Goal: Task Accomplishment & Management: Use online tool/utility

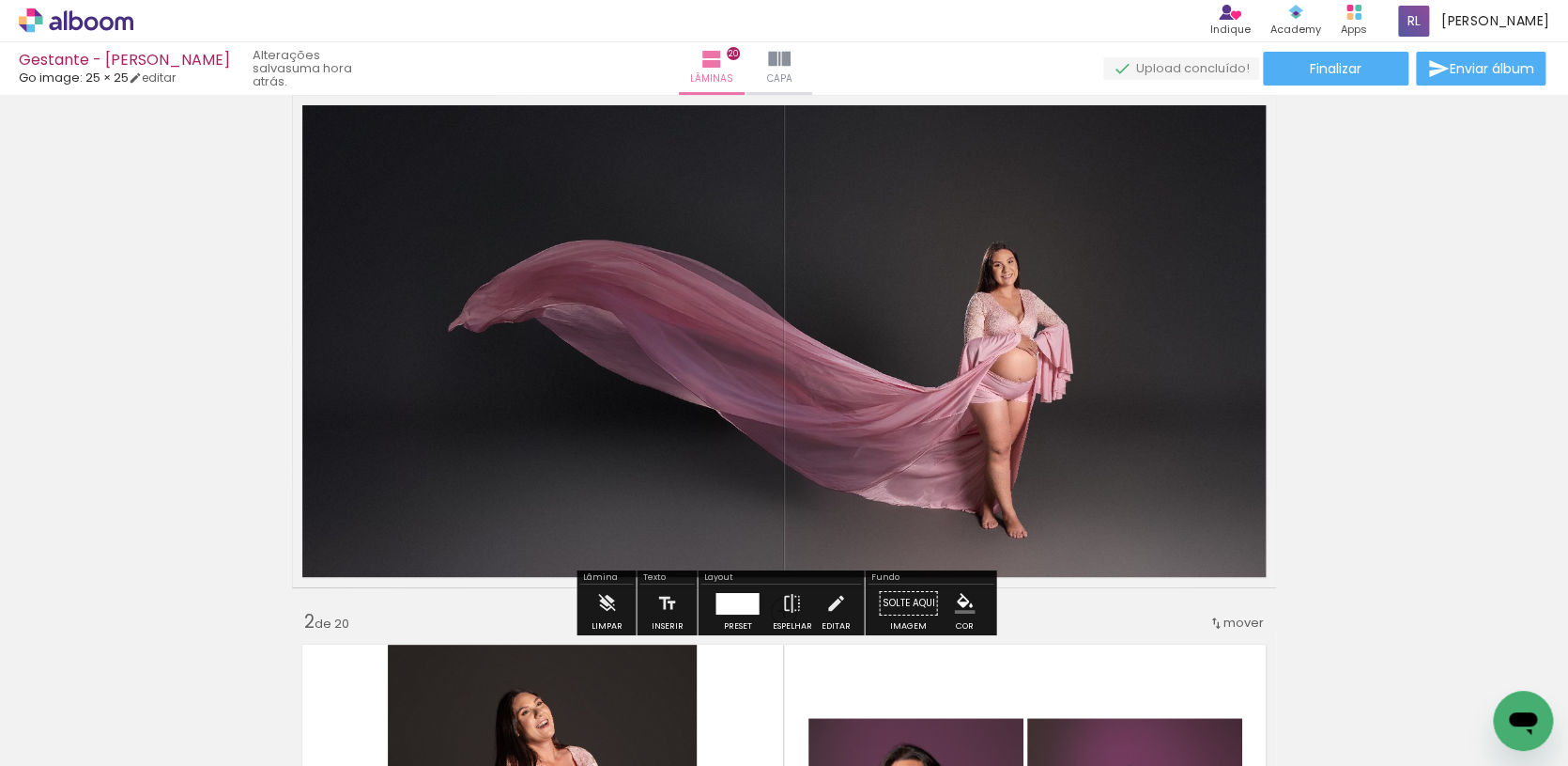
scroll to position [0, 571]
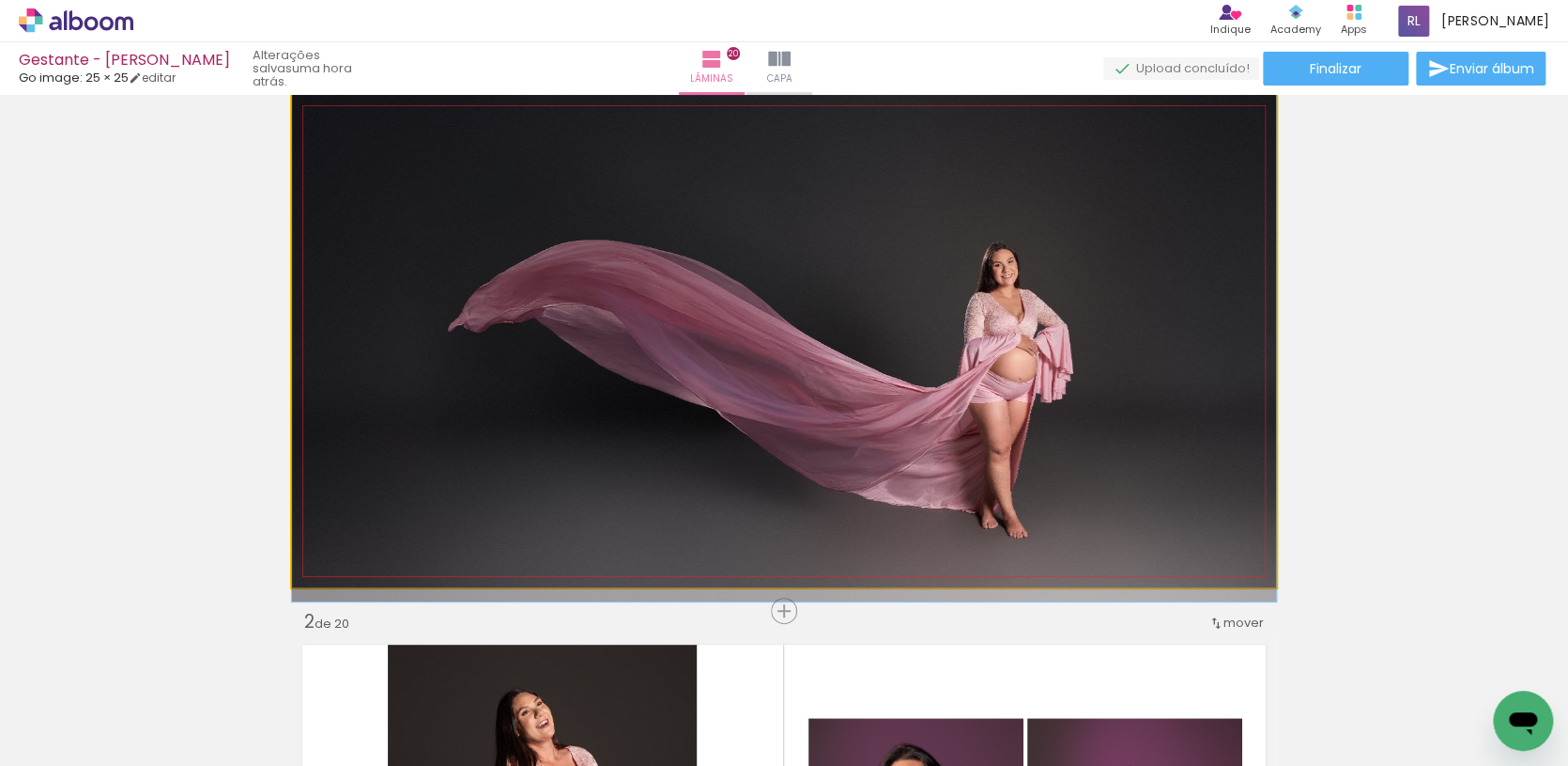
click at [935, 530] on quentale-photo at bounding box center [784, 341] width 984 height 492
drag, startPoint x: 900, startPoint y: 507, endPoint x: 930, endPoint y: 506, distance: 30.0
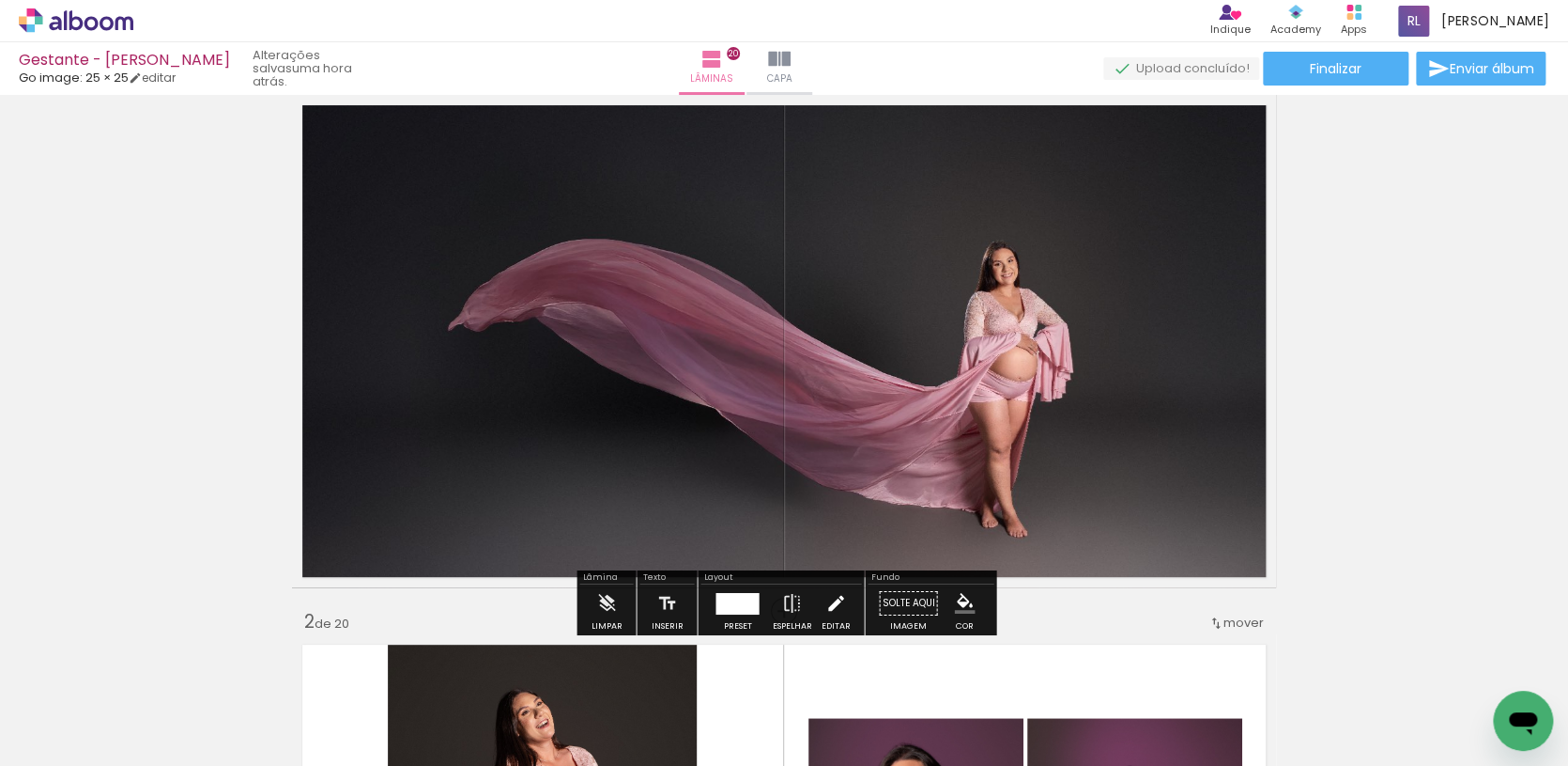
click at [833, 600] on iron-icon at bounding box center [836, 604] width 21 height 38
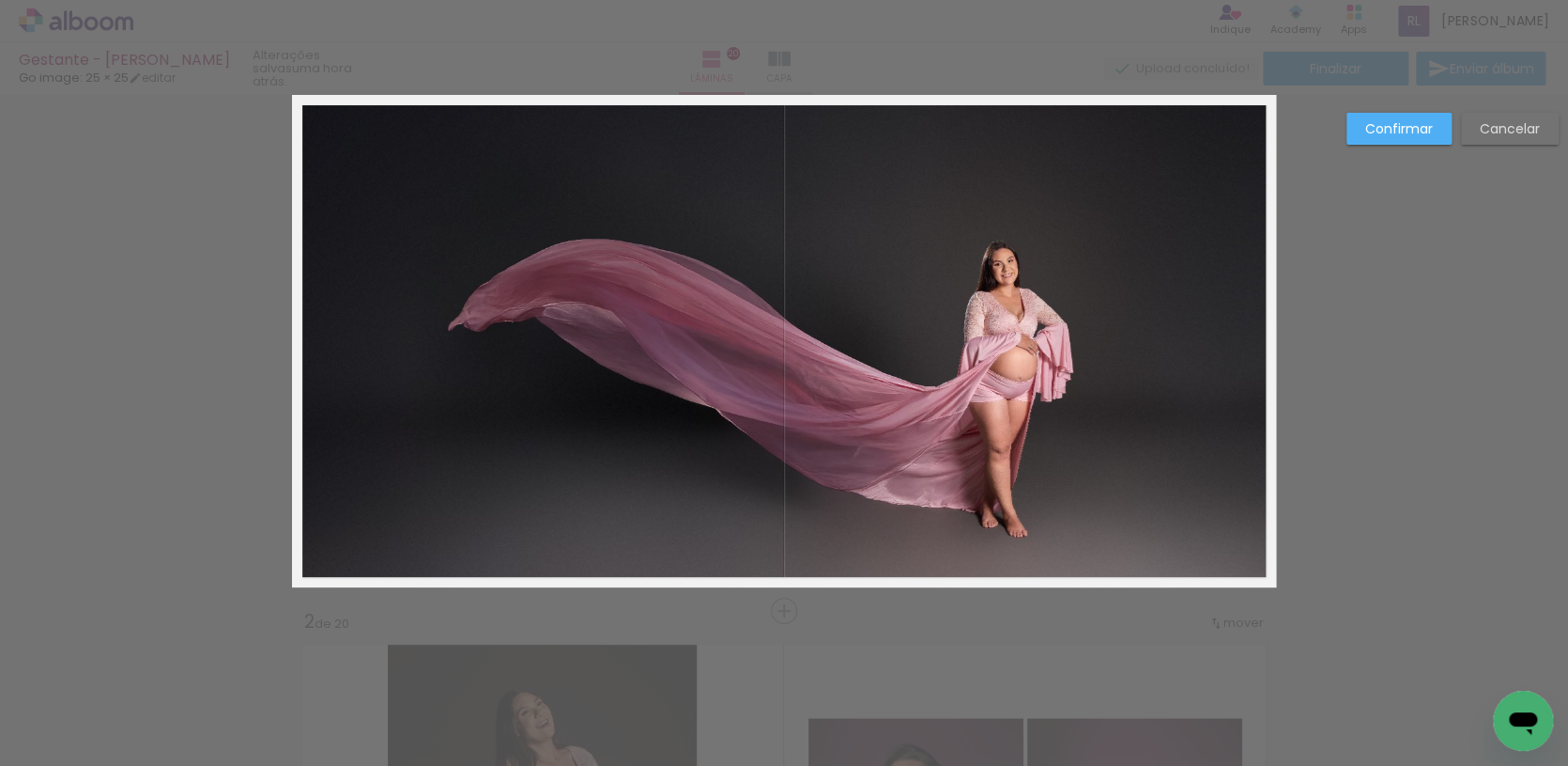
scroll to position [25, 0]
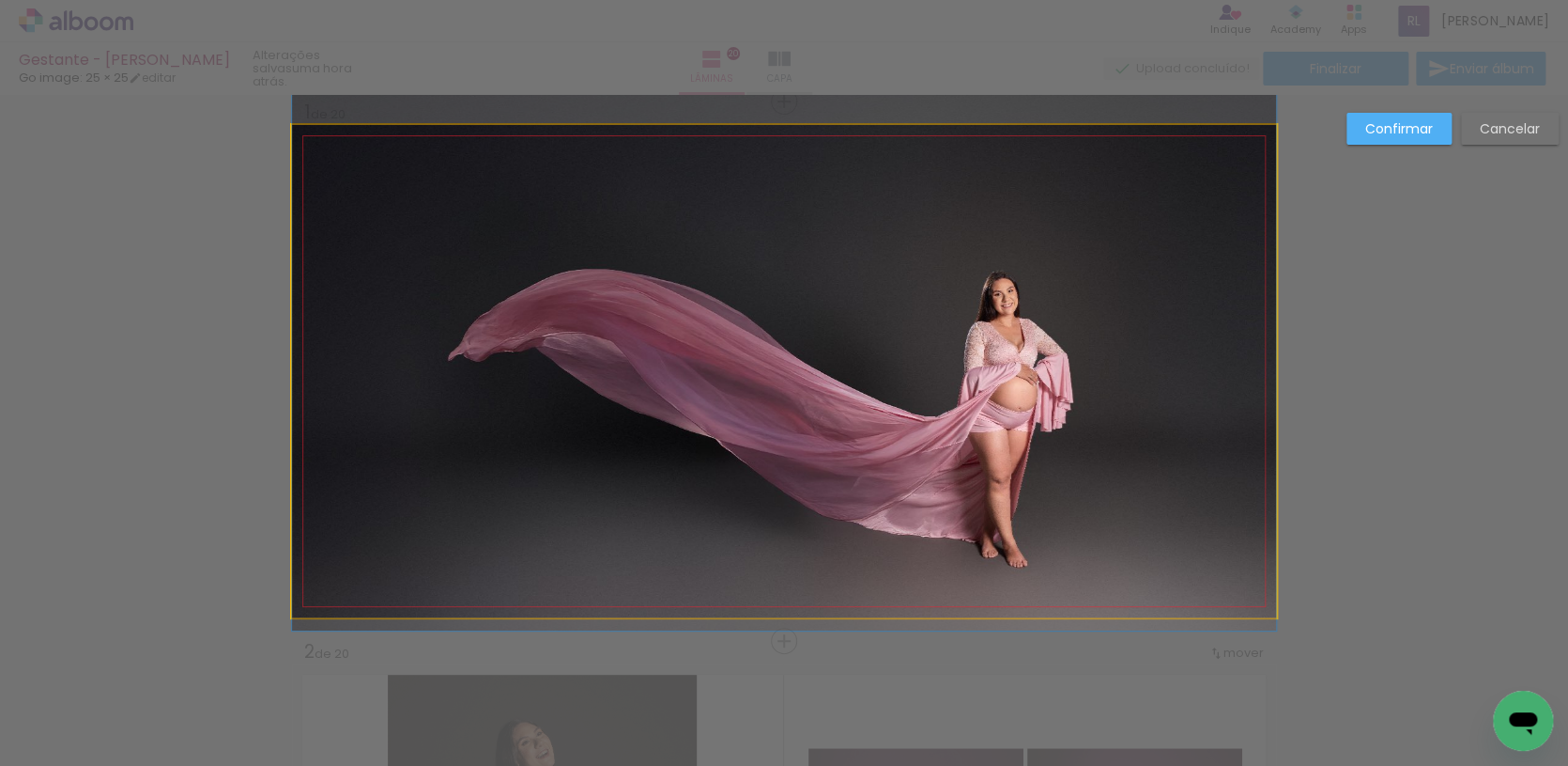
click at [803, 517] on quentale-photo at bounding box center [784, 371] width 984 height 492
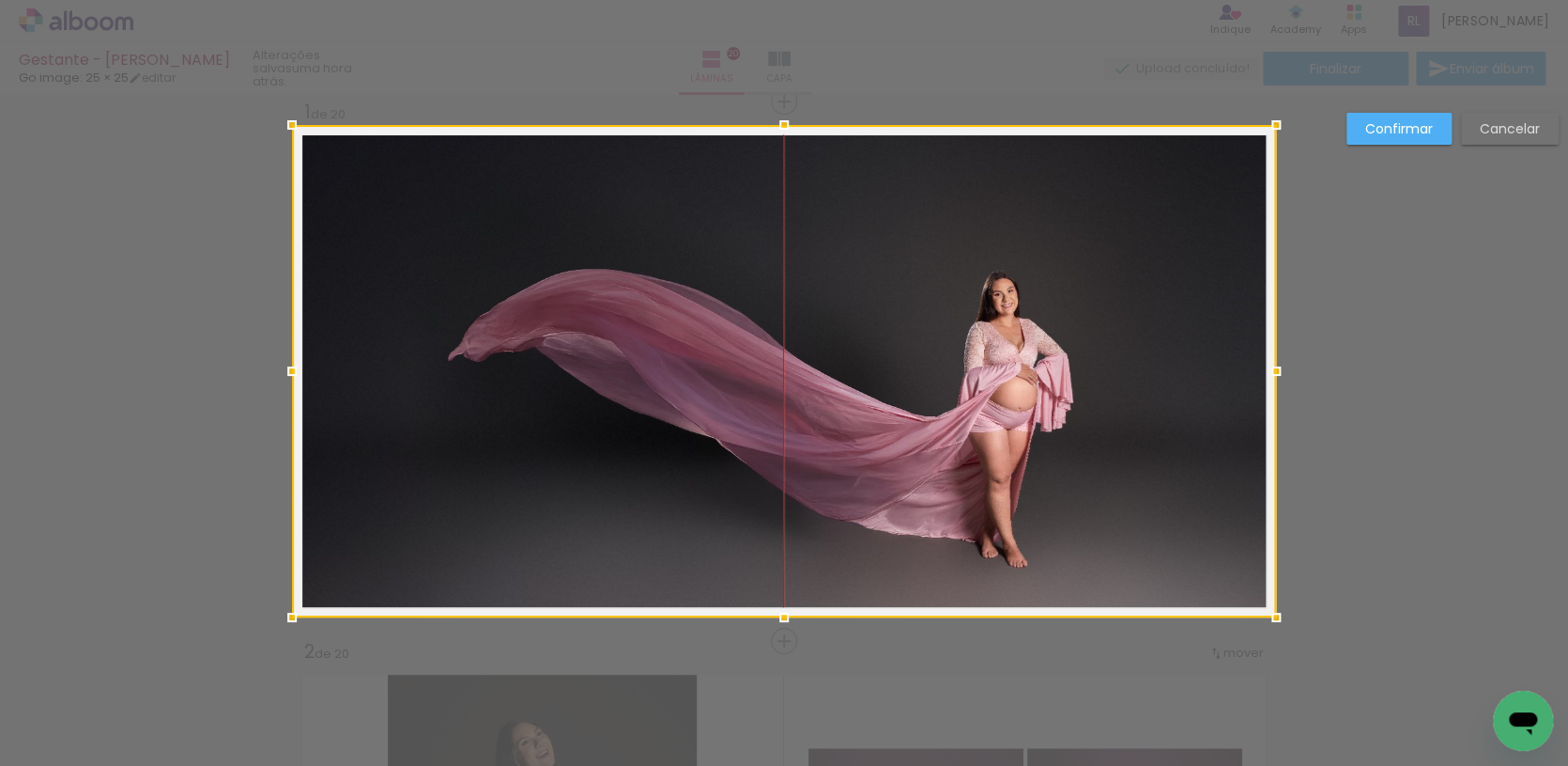
drag, startPoint x: 830, startPoint y: 482, endPoint x: 849, endPoint y: 477, distance: 19.6
click at [849, 477] on div at bounding box center [784, 371] width 984 height 492
click at [876, 466] on div at bounding box center [784, 371] width 984 height 492
click at [0, 0] on slot "Cancelar" at bounding box center [0, 0] width 0 height 0
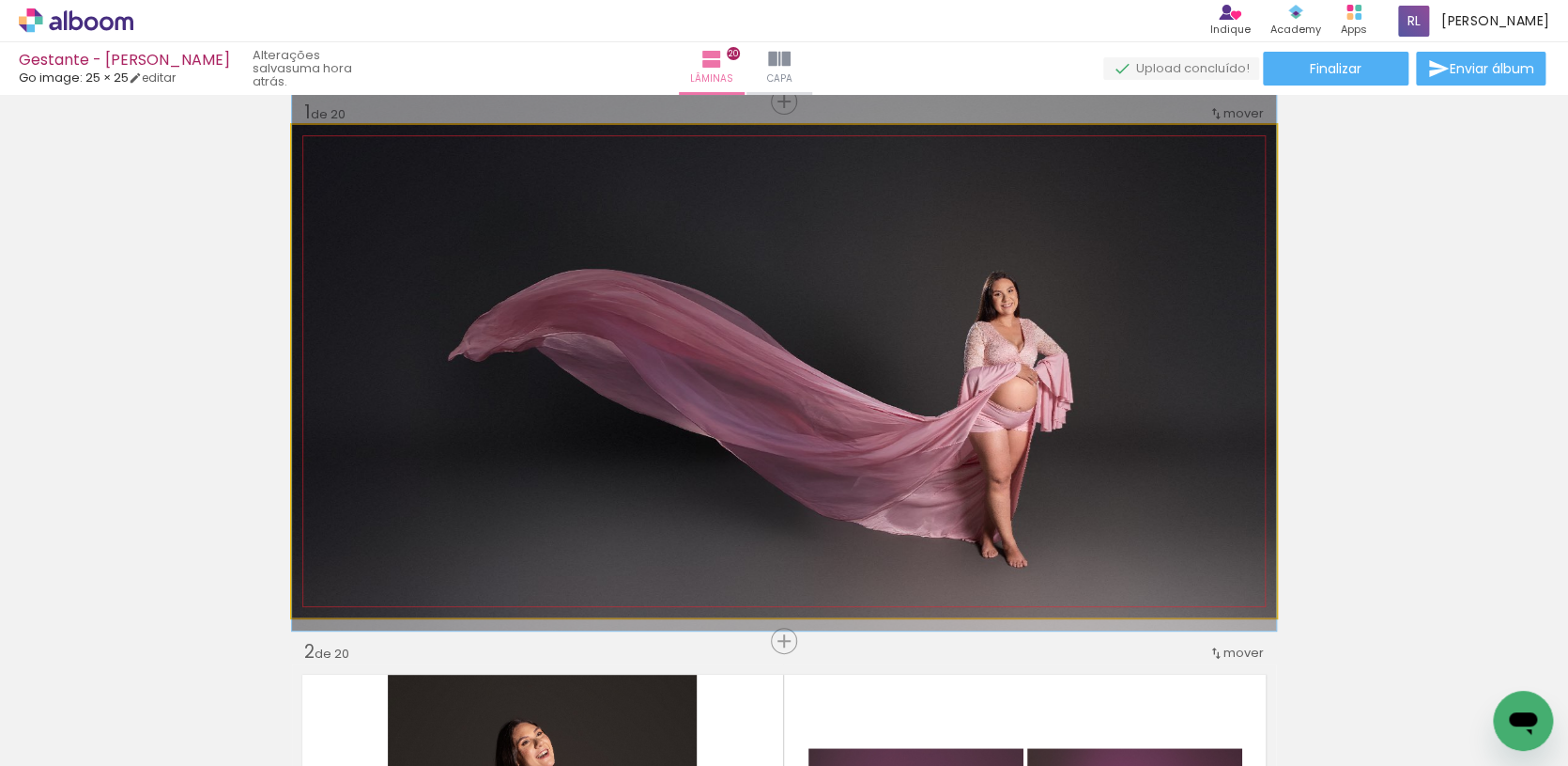
click at [849, 381] on quentale-photo at bounding box center [784, 371] width 984 height 492
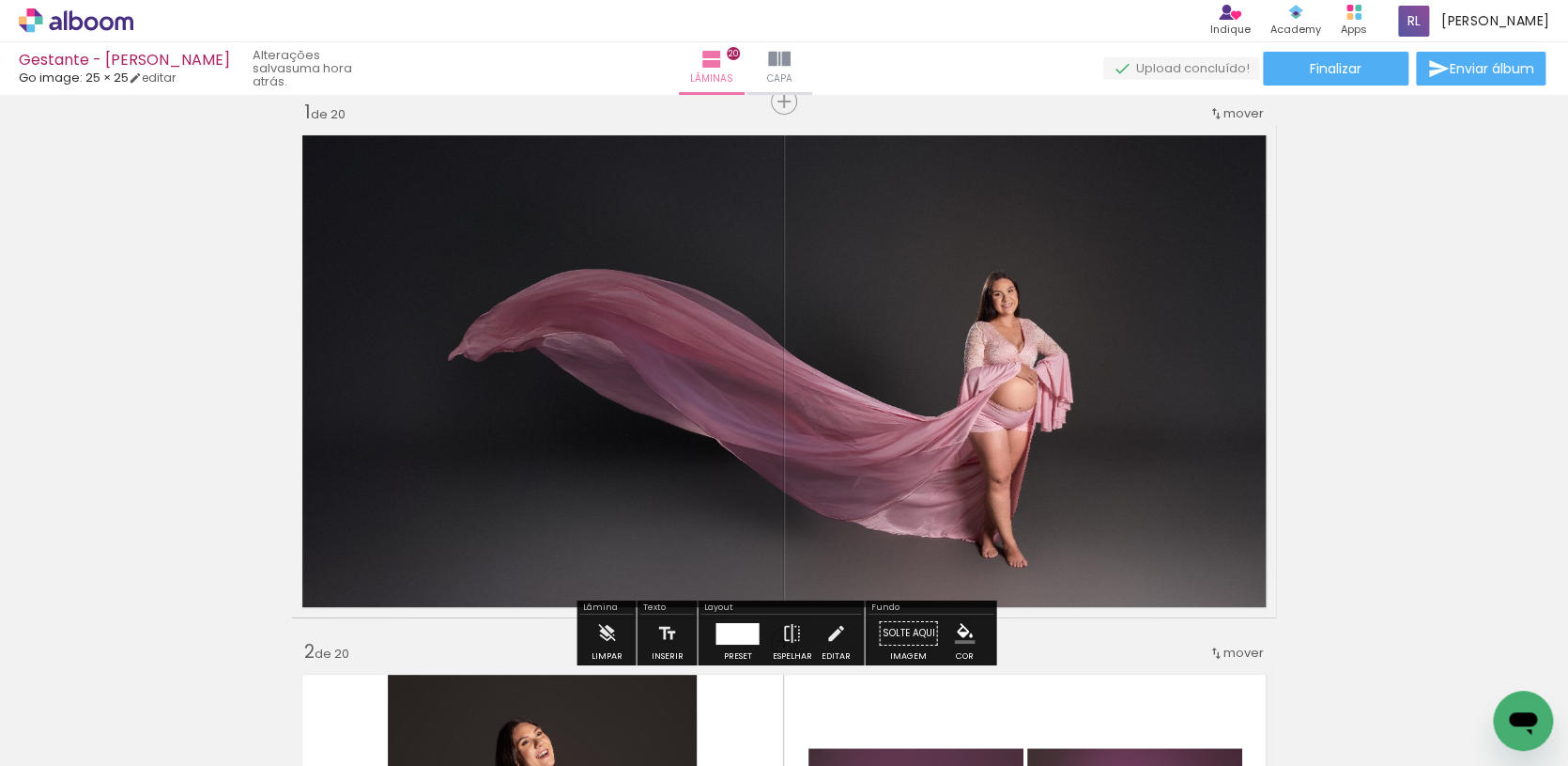
click at [849, 381] on quentale-photo at bounding box center [784, 371] width 984 height 492
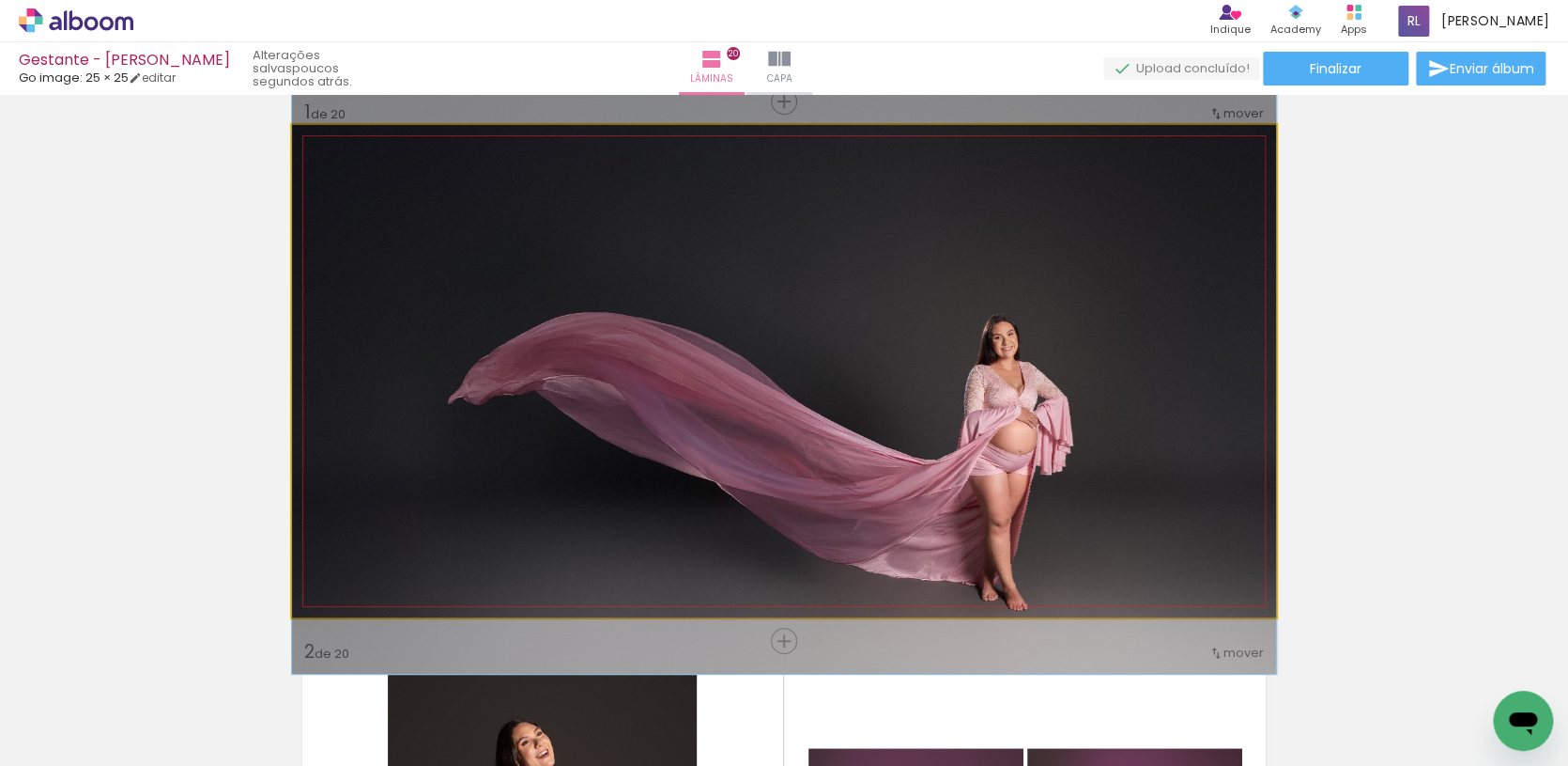
drag, startPoint x: 1123, startPoint y: 375, endPoint x: 1211, endPoint y: 419, distance: 98.4
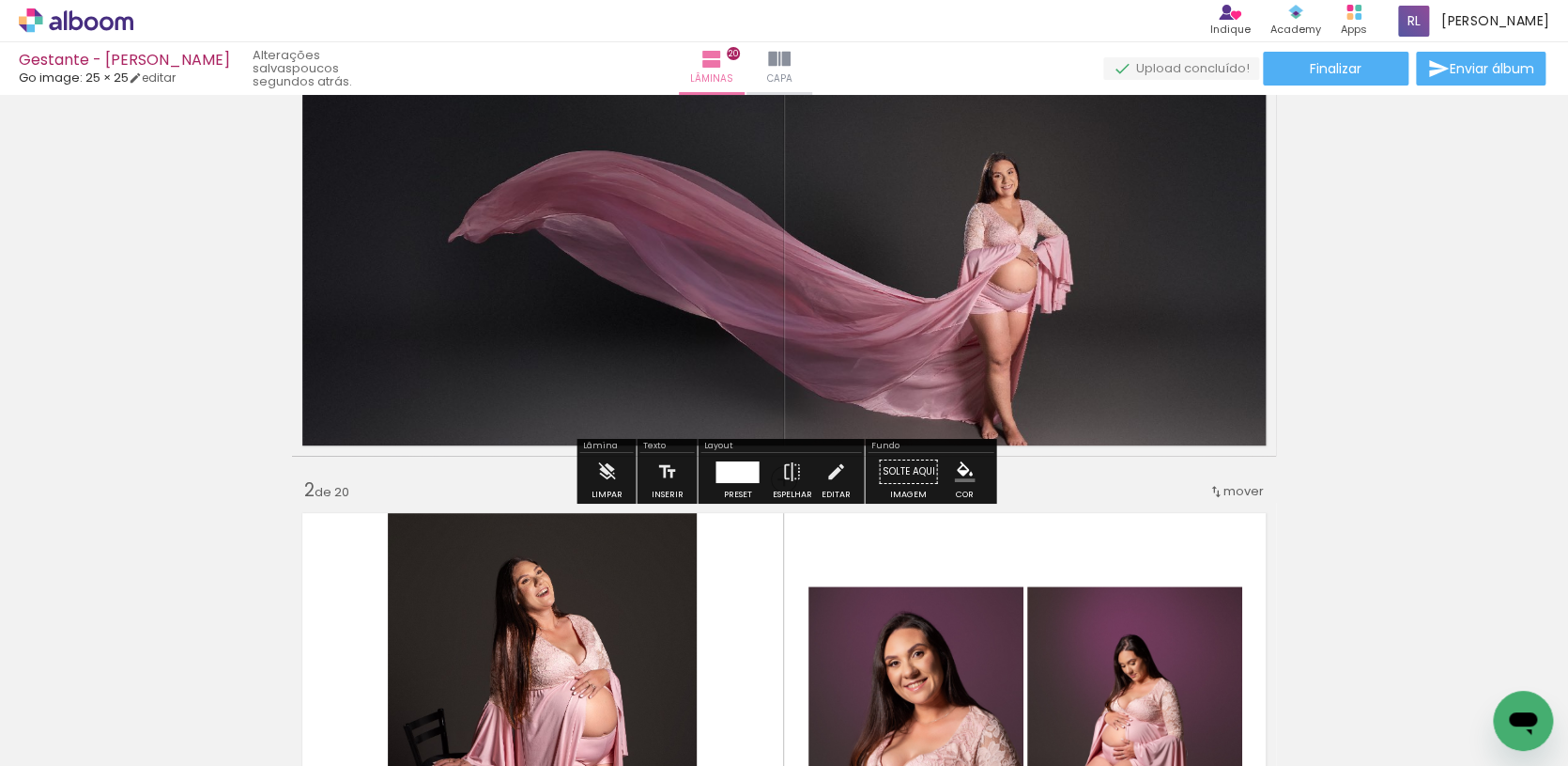
scroll to position [240, 0]
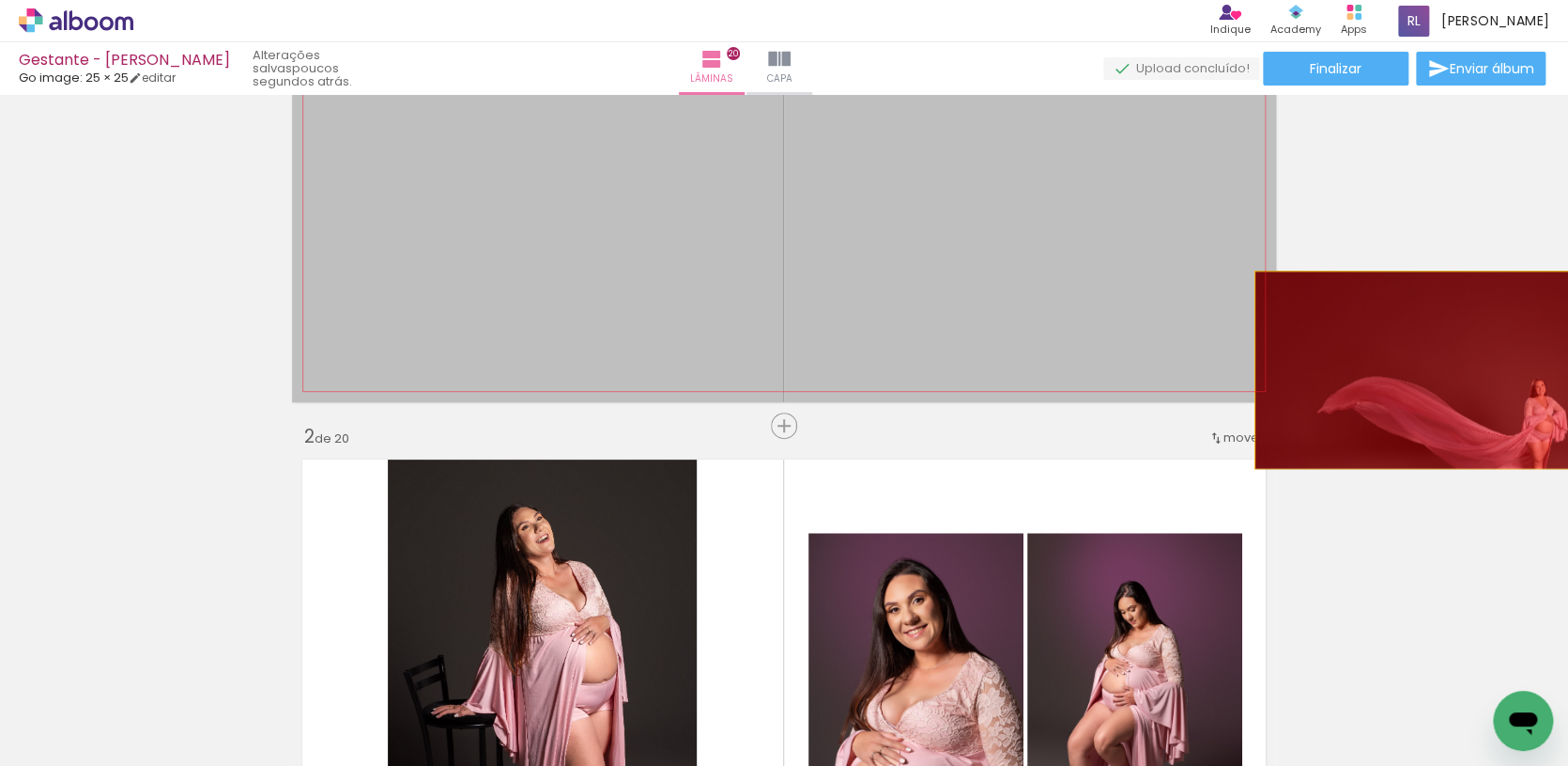
drag, startPoint x: 1081, startPoint y: 281, endPoint x: 1454, endPoint y: 369, distance: 383.2
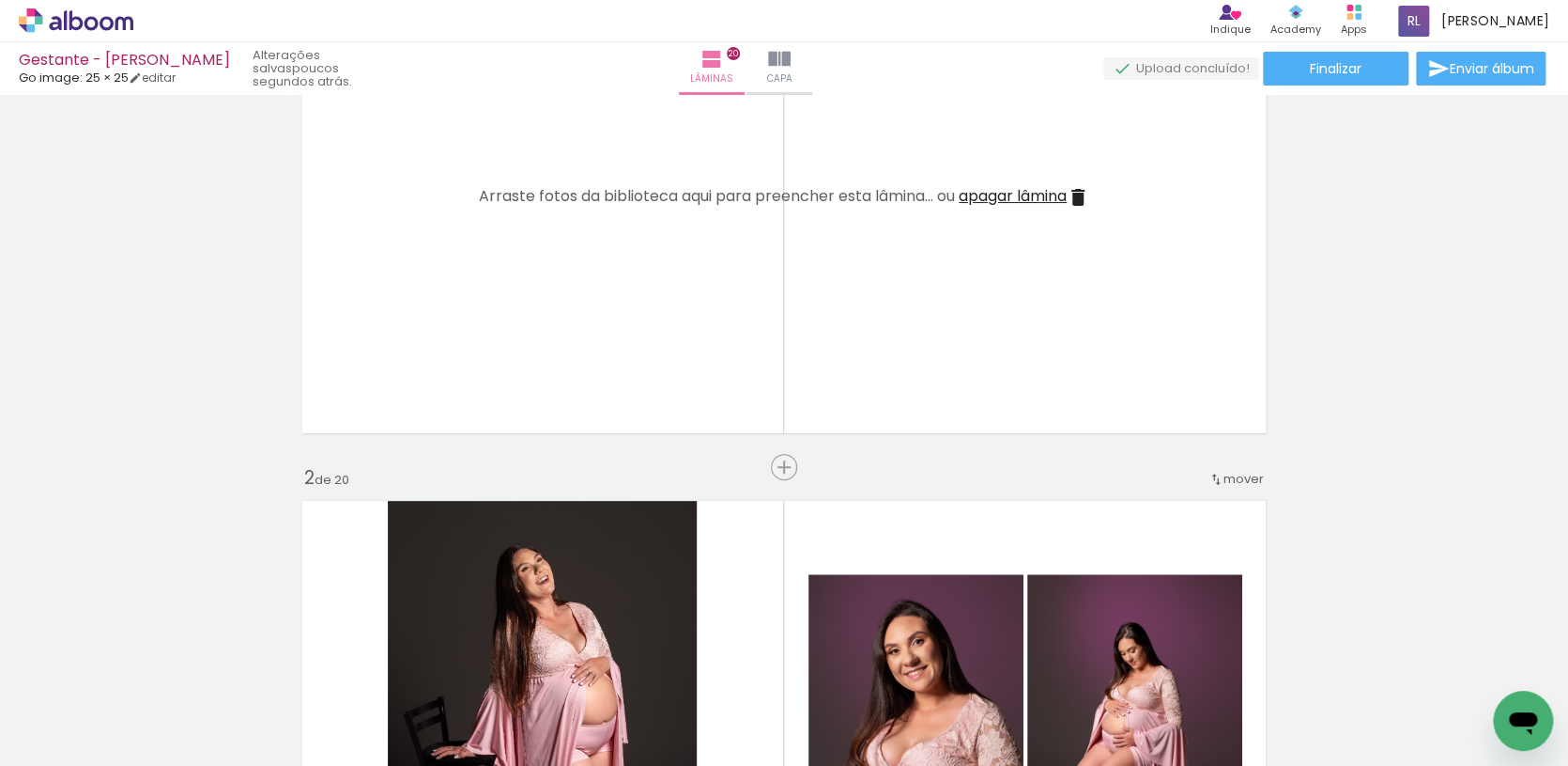
scroll to position [177, 0]
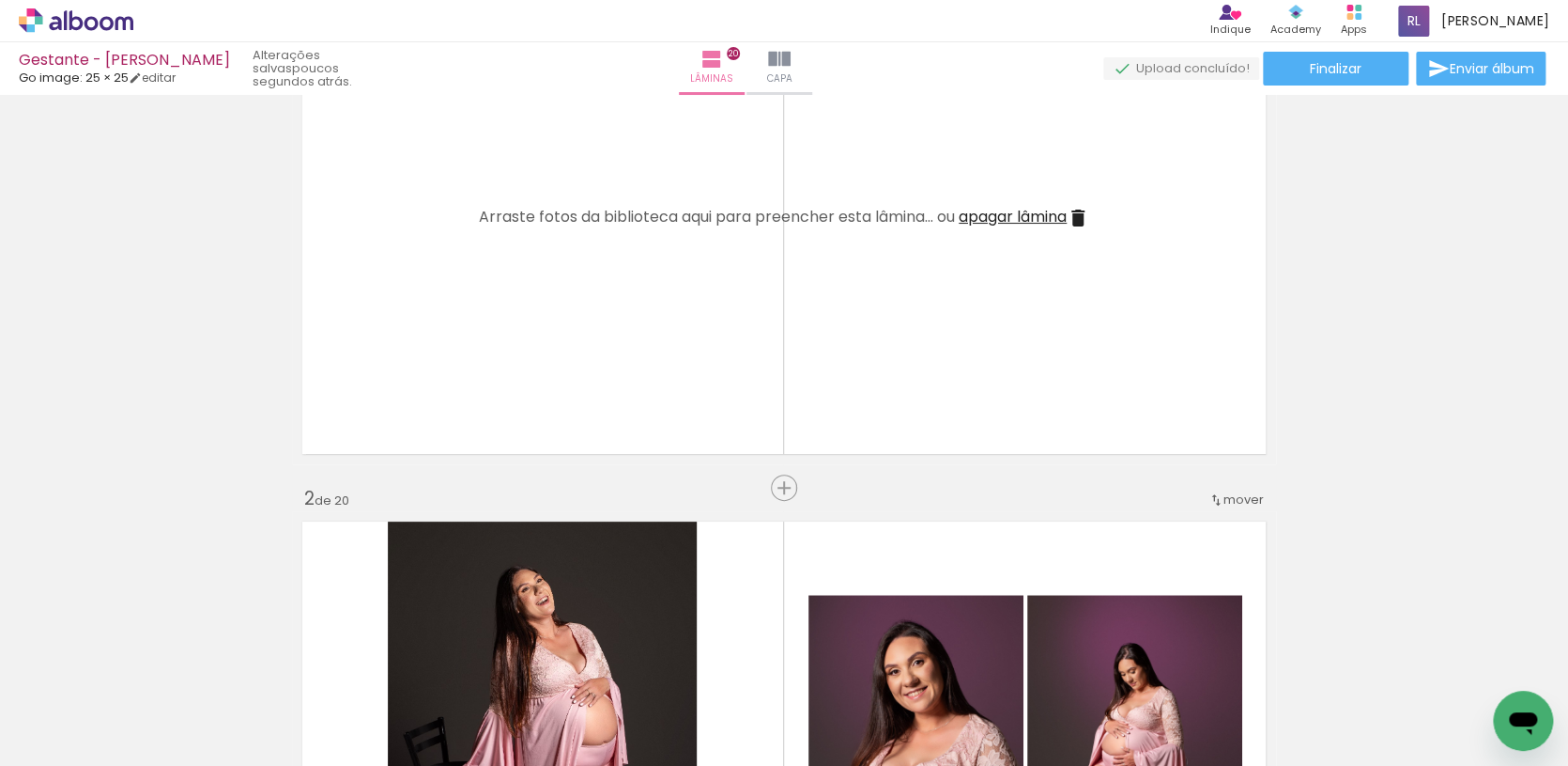
click at [898, 251] on quentale-layouter at bounding box center [784, 218] width 984 height 492
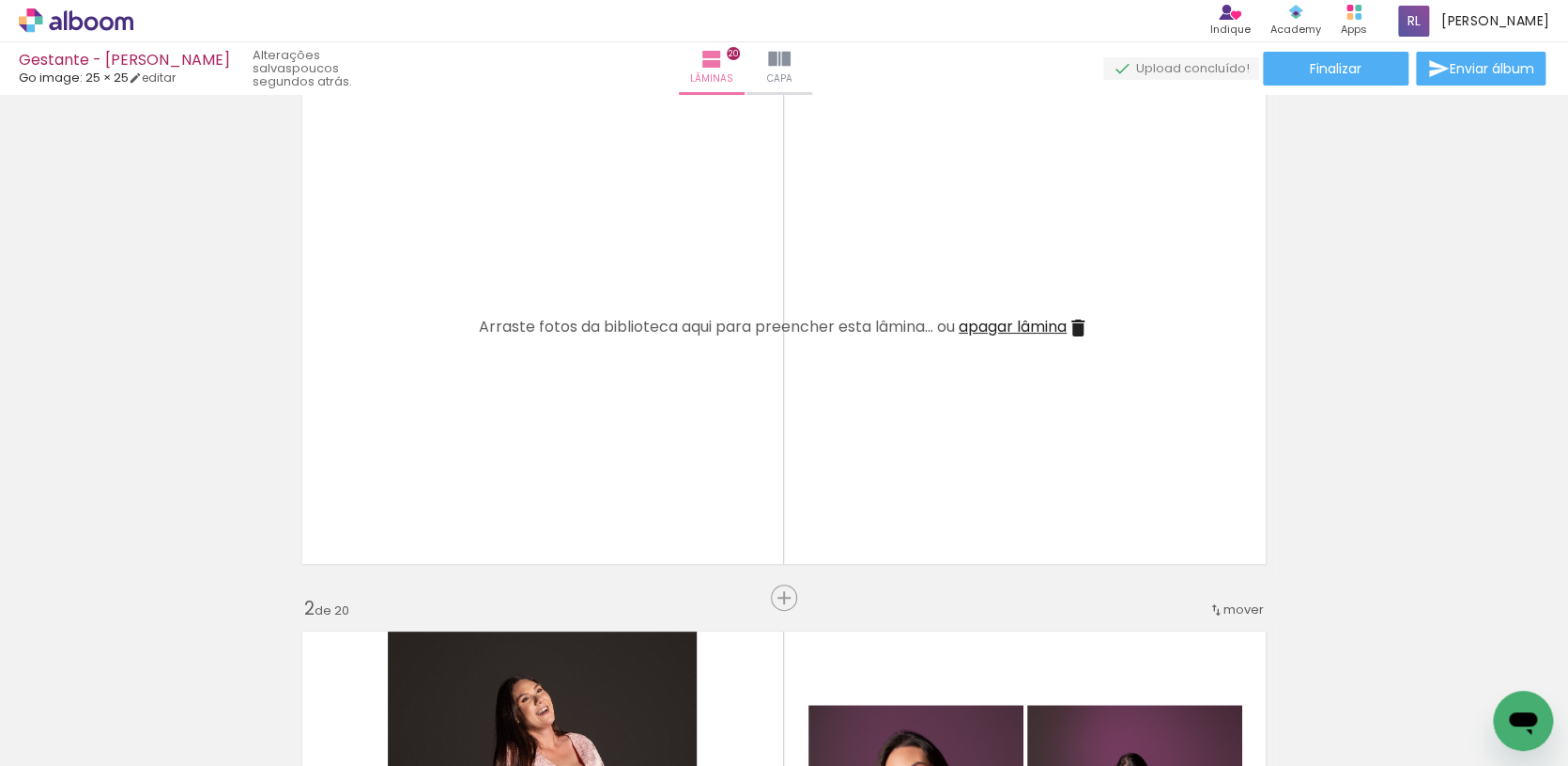
scroll to position [143, 0]
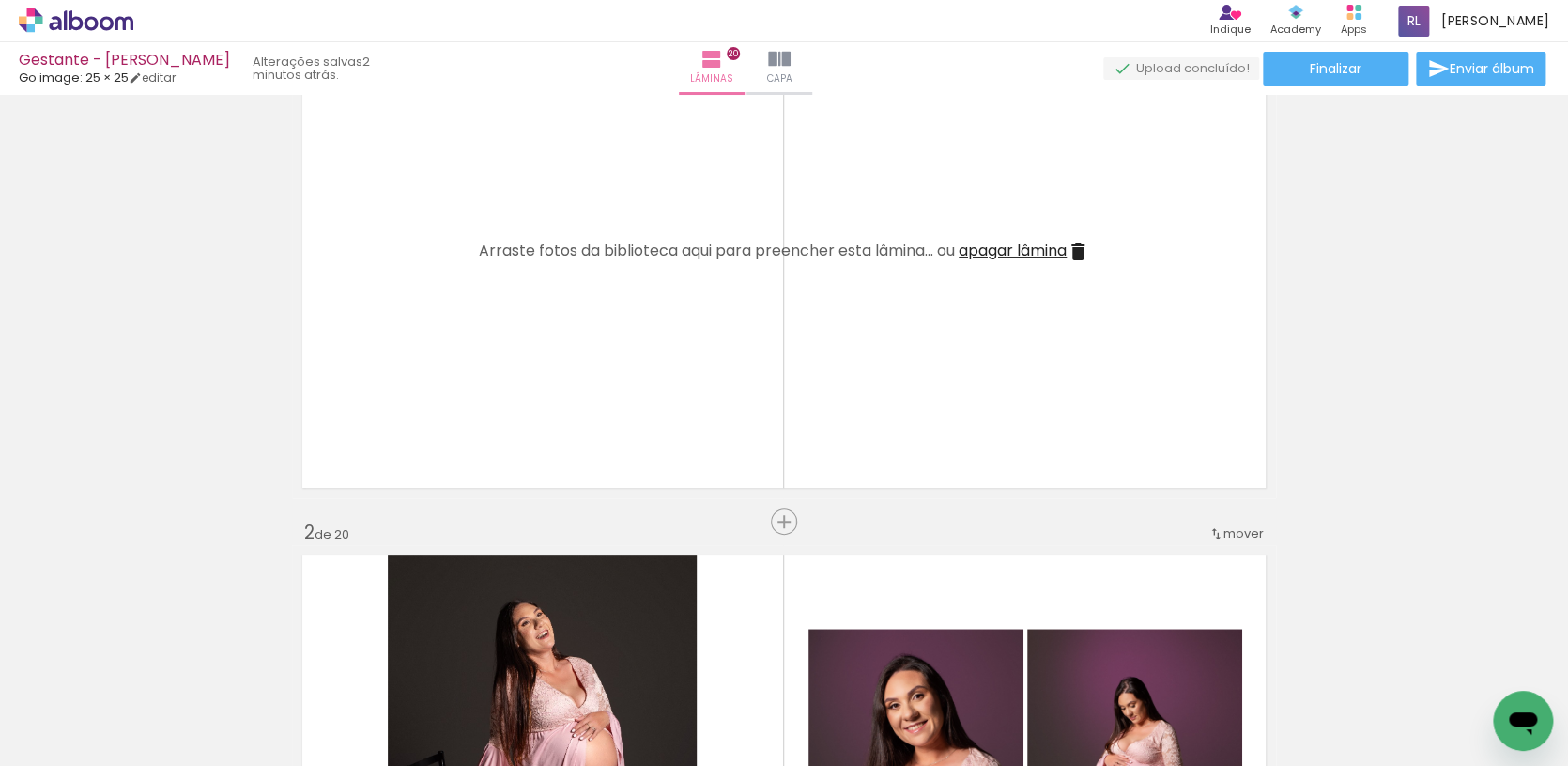
scroll to position [0, 571]
